Goal: Download file/media

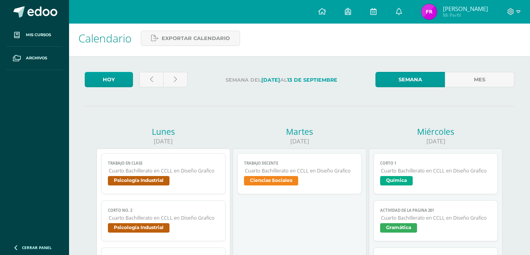
scroll to position [3, 0]
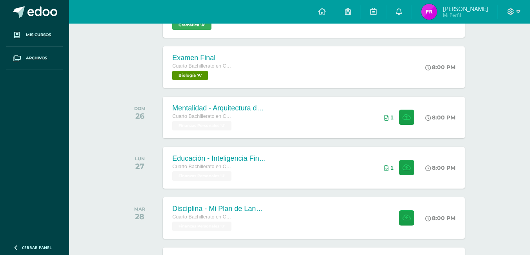
scroll to position [201, 0]
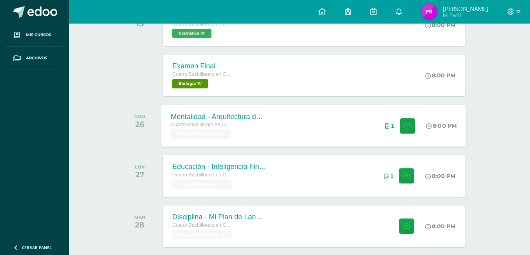
click at [348, 138] on div "Mentalidad - Arquitectura de Mi Destino Cuarto Bachillerato en CCLL en Diseño G…" at bounding box center [314, 125] width 305 height 42
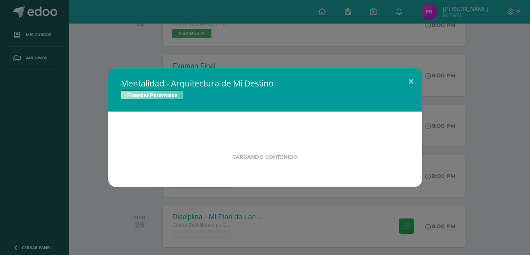
click at [411, 123] on div "Mentalidad - Arquitectura de Mi Destino Finanzas Personales Cargando contenido" at bounding box center [265, 127] width 524 height 118
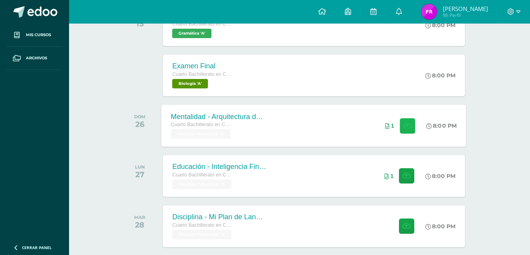
click at [404, 126] on icon at bounding box center [407, 125] width 8 height 7
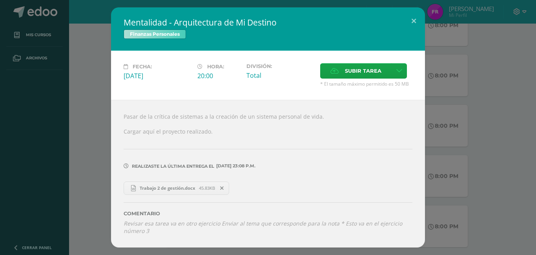
click at [185, 189] on span "Trabajo 2 de gestión.docx" at bounding box center [167, 188] width 63 height 6
click at [412, 19] on button at bounding box center [413, 20] width 22 height 27
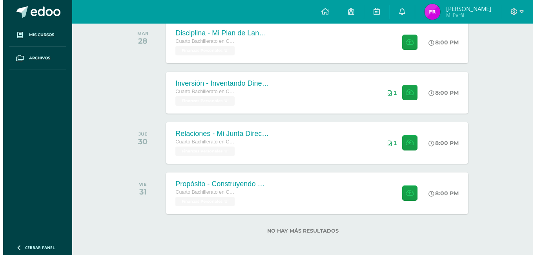
scroll to position [388, 0]
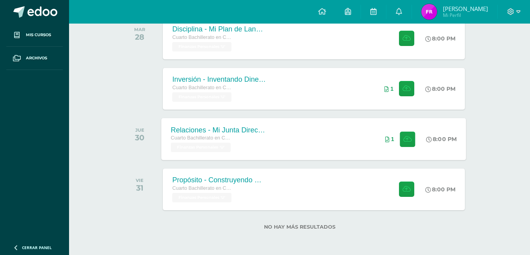
click at [362, 138] on div "Relaciones - Mi Junta Directiva Personal Cuarto Bachillerato en CCLL en Diseño …" at bounding box center [314, 139] width 305 height 42
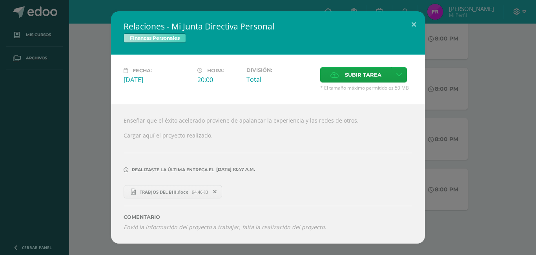
click at [190, 189] on span "TRABJOS DEL BIII.docx" at bounding box center [164, 192] width 56 height 6
click at [417, 25] on button at bounding box center [413, 24] width 22 height 27
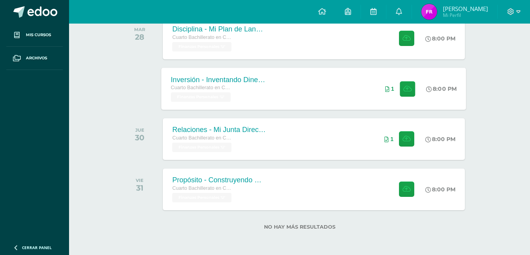
click at [443, 97] on div "8:00 PM" at bounding box center [446, 88] width 42 height 42
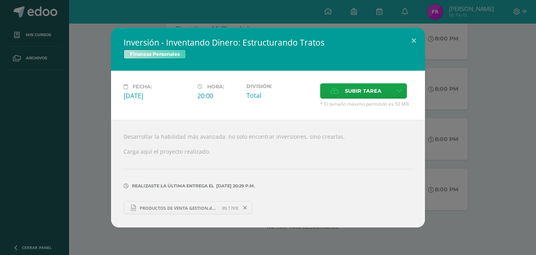
click at [216, 209] on span "PRODUCTOS DE VENTA GESTION.docx" at bounding box center [179, 208] width 86 height 6
